Goal: Navigation & Orientation: Go to known website

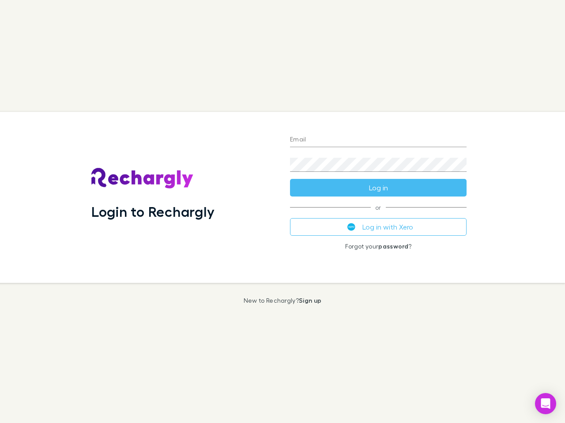
click at [282, 212] on div "Login to Rechargly" at bounding box center [183, 197] width 199 height 171
click at [378, 140] on input "Email" at bounding box center [378, 140] width 176 height 14
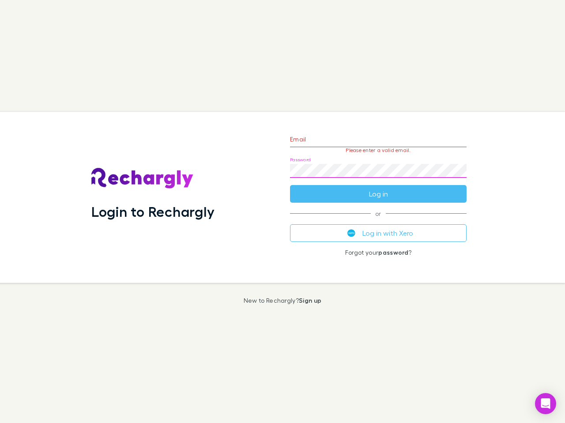
click at [378, 188] on form "Email Please enter a valid email. Password Log in" at bounding box center [378, 164] width 176 height 77
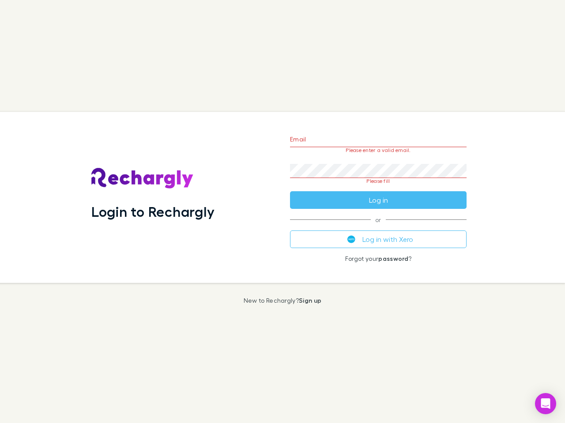
click at [378, 227] on div "Email Please enter a valid email. Password Please fill Log in or Log in with Xe…" at bounding box center [378, 197] width 191 height 171
click at [545, 404] on icon "Open Intercom Messenger" at bounding box center [545, 404] width 9 height 11
